Goal: Complete application form

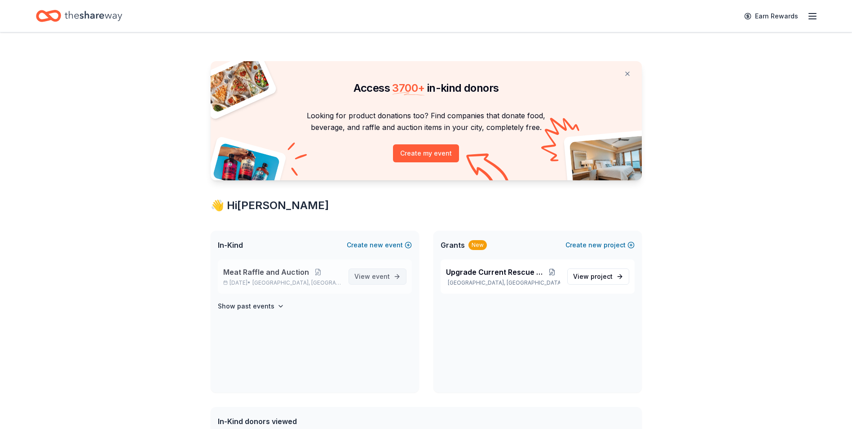
click at [381, 272] on span "event" at bounding box center [381, 276] width 18 height 8
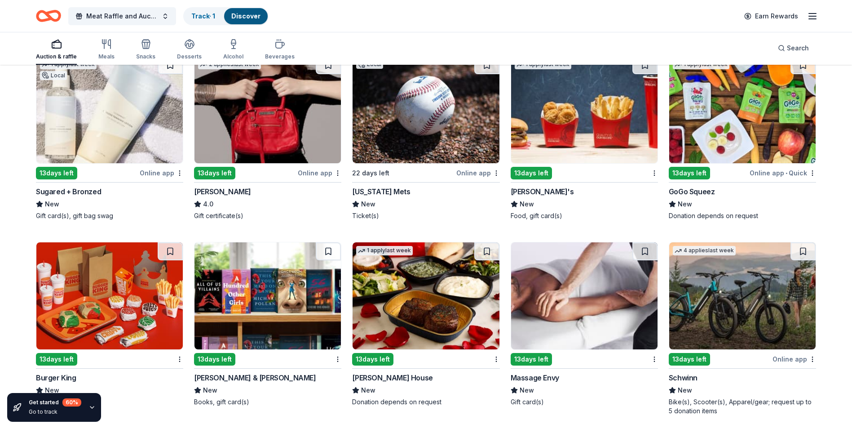
scroll to position [5528, 0]
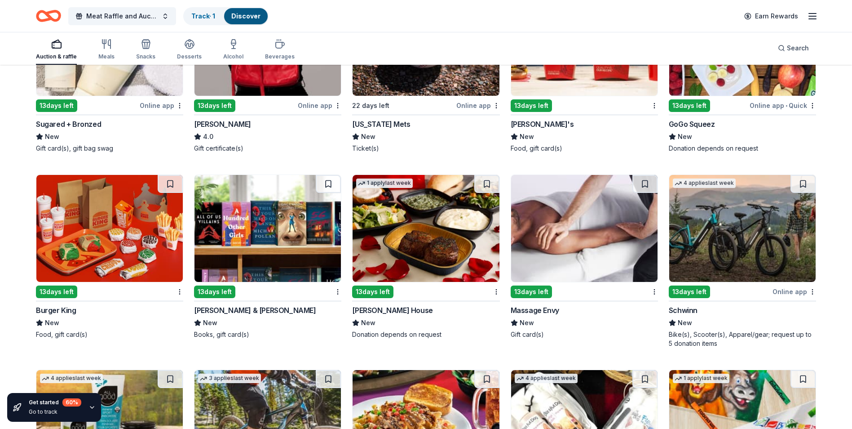
click at [101, 254] on img at bounding box center [109, 228] width 146 height 107
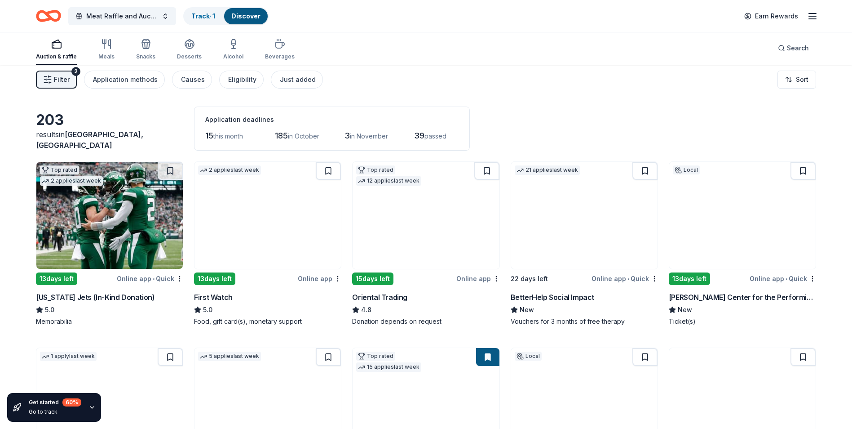
scroll to position [0, 0]
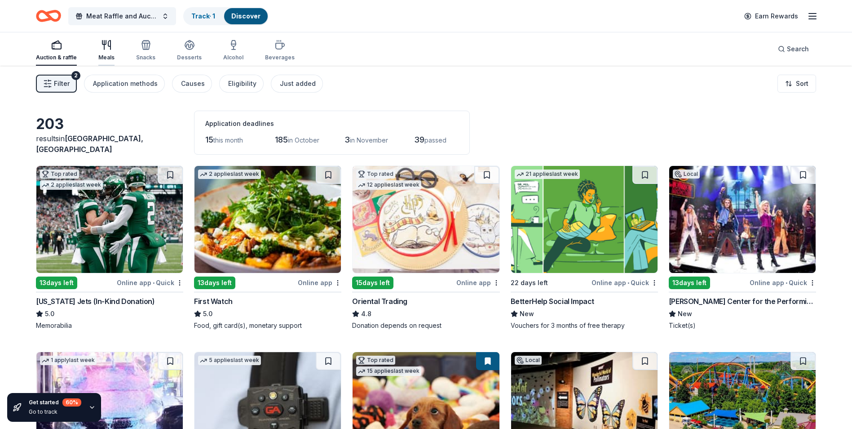
click at [106, 47] on icon "button" at bounding box center [106, 45] width 11 height 11
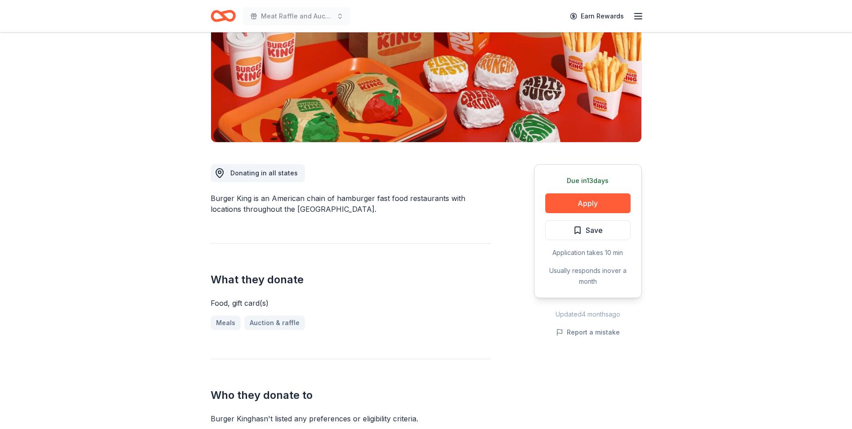
scroll to position [135, 0]
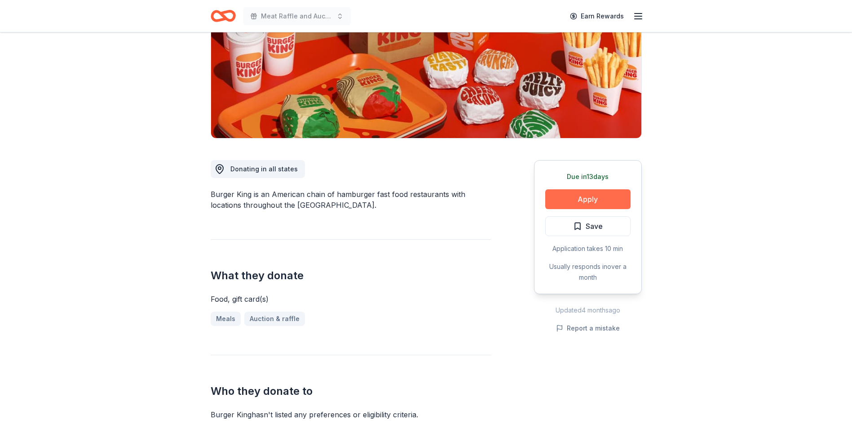
click at [592, 200] on button "Apply" at bounding box center [587, 199] width 85 height 20
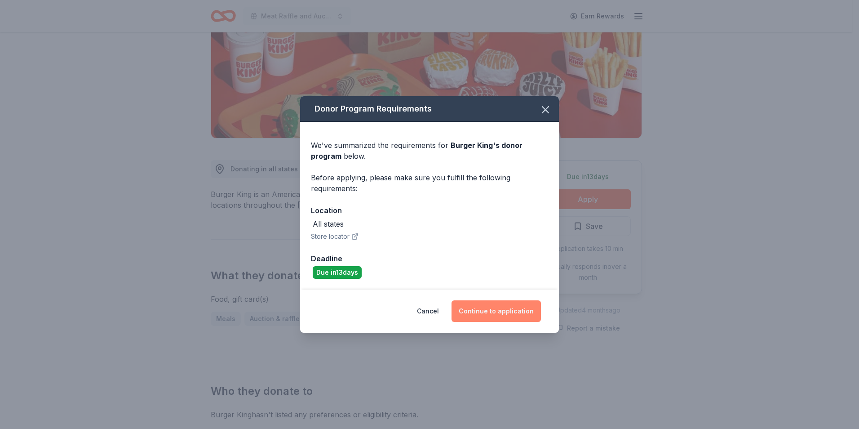
click at [501, 306] on button "Continue to application" at bounding box center [495, 311] width 89 height 22
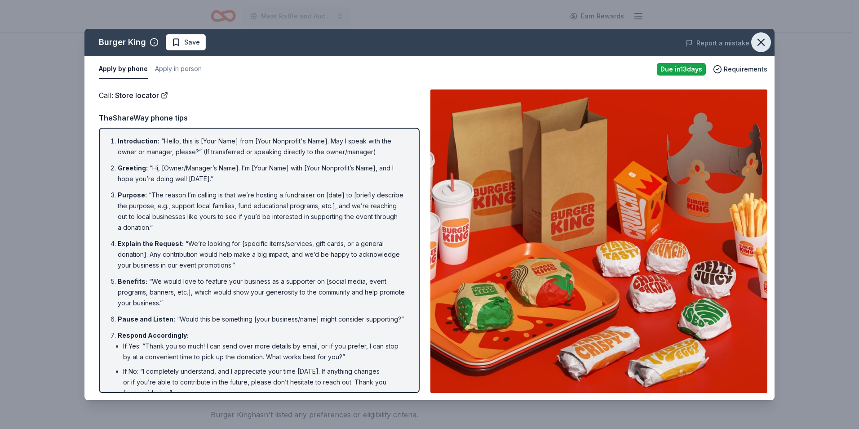
click at [763, 41] on icon "button" at bounding box center [761, 42] width 13 height 13
